Goal: Information Seeking & Learning: Learn about a topic

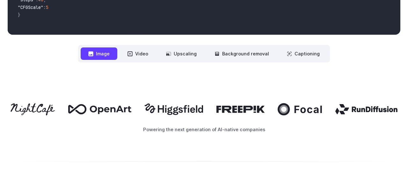
scroll to position [312, 0]
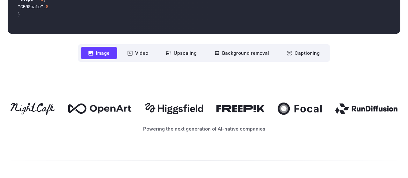
click at [101, 55] on button "Image" at bounding box center [99, 53] width 37 height 12
click at [133, 54] on icon at bounding box center [130, 53] width 5 height 5
click at [132, 55] on icon at bounding box center [130, 53] width 5 height 5
click at [105, 55] on button "Image" at bounding box center [99, 53] width 37 height 12
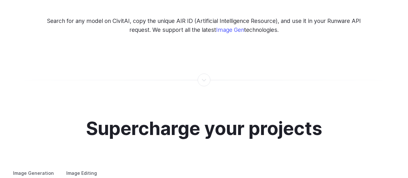
scroll to position [1110, 0]
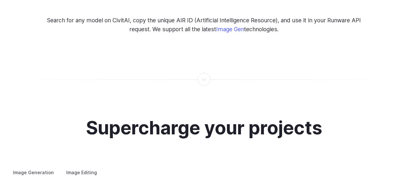
click at [204, 79] on div at bounding box center [204, 79] width 1 height 0
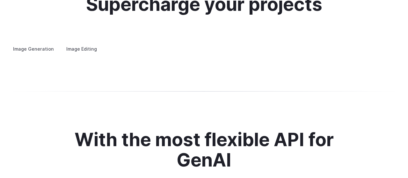
scroll to position [1234, 0]
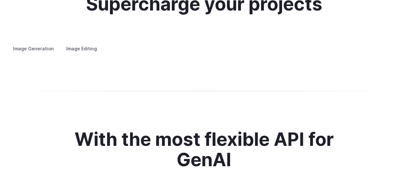
click at [81, 43] on label "Image Editing" at bounding box center [81, 48] width 41 height 11
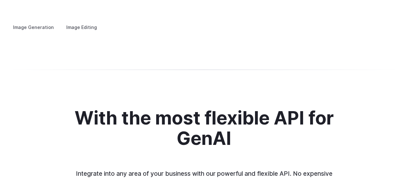
scroll to position [1256, 0]
click at [0, 0] on summary "Inpainting" at bounding box center [0, 0] width 0 height 0
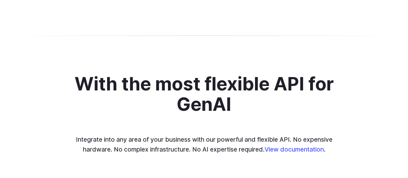
scroll to position [1290, 0]
click at [0, 0] on summary "Outpainting" at bounding box center [0, 0] width 0 height 0
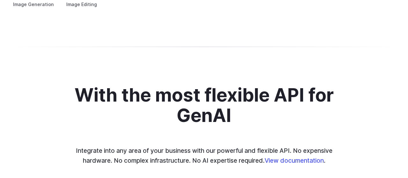
scroll to position [1279, 0]
click at [0, 0] on summary "Upscaling" at bounding box center [0, 0] width 0 height 0
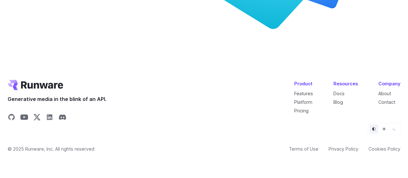
scroll to position [2532, 0]
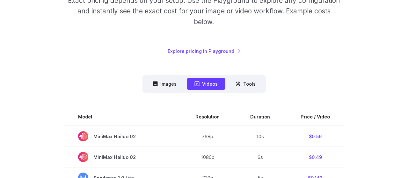
scroll to position [114, 0]
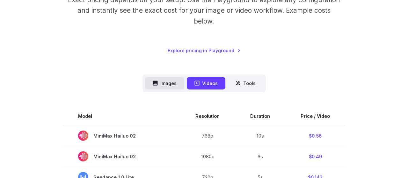
click at [160, 83] on button "Images" at bounding box center [164, 83] width 39 height 12
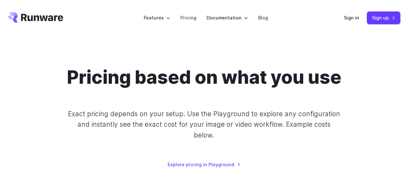
scroll to position [0, 0]
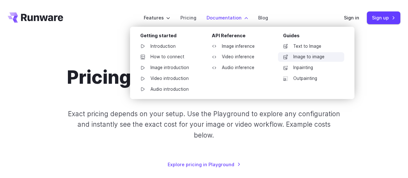
click at [297, 55] on link "Image to image" at bounding box center [311, 57] width 66 height 10
